Goal: Book appointment/travel/reservation

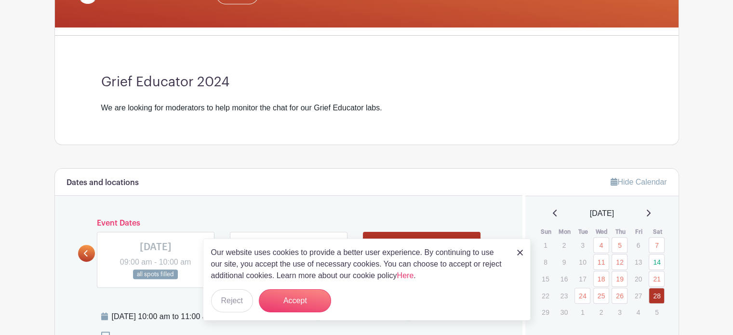
scroll to position [220, 0]
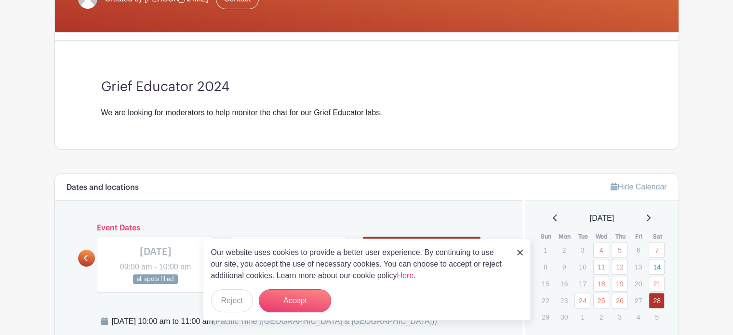
click at [521, 253] on img at bounding box center [520, 253] width 6 height 6
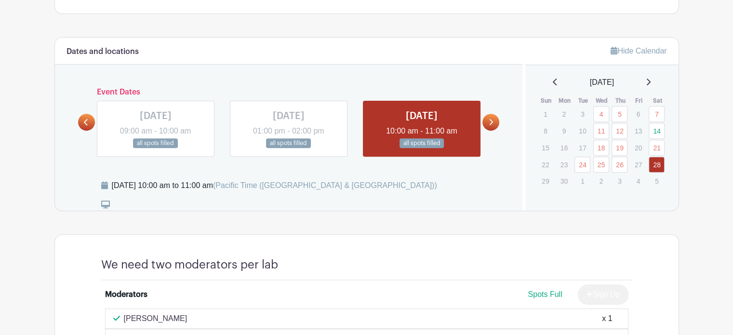
scroll to position [353, 0]
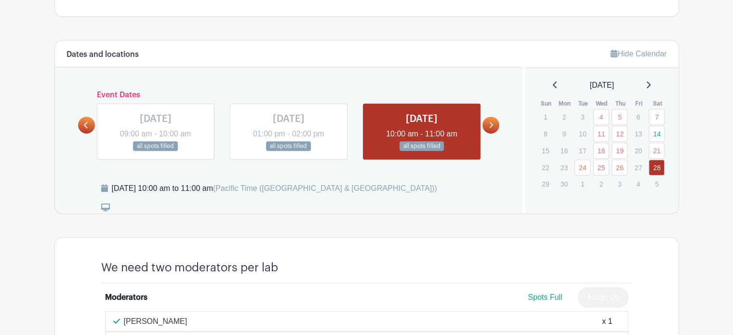
click at [650, 82] on icon at bounding box center [648, 85] width 5 height 8
click at [650, 84] on icon at bounding box center [648, 85] width 5 height 8
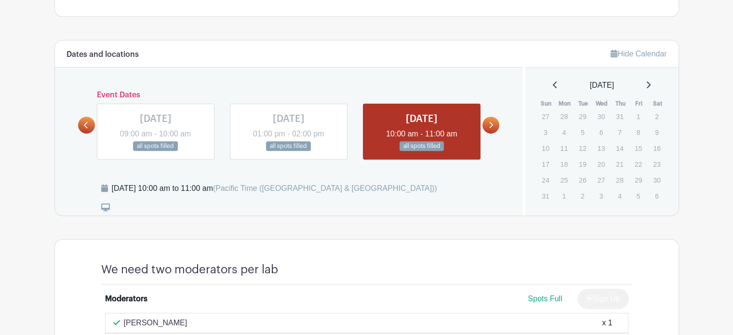
click at [650, 84] on icon at bounding box center [648, 85] width 5 height 8
click at [650, 86] on icon at bounding box center [649, 84] width 4 height 7
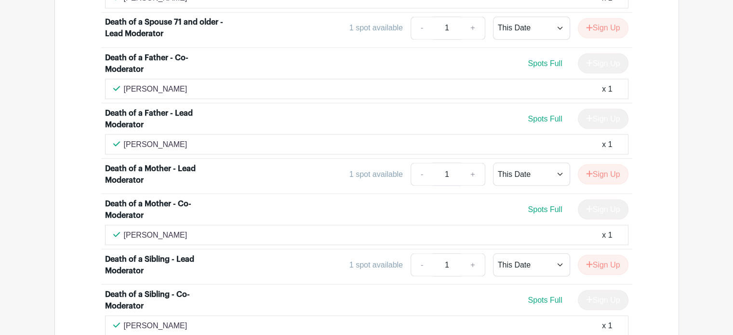
scroll to position [1795, 0]
